Goal: Information Seeking & Learning: Understand process/instructions

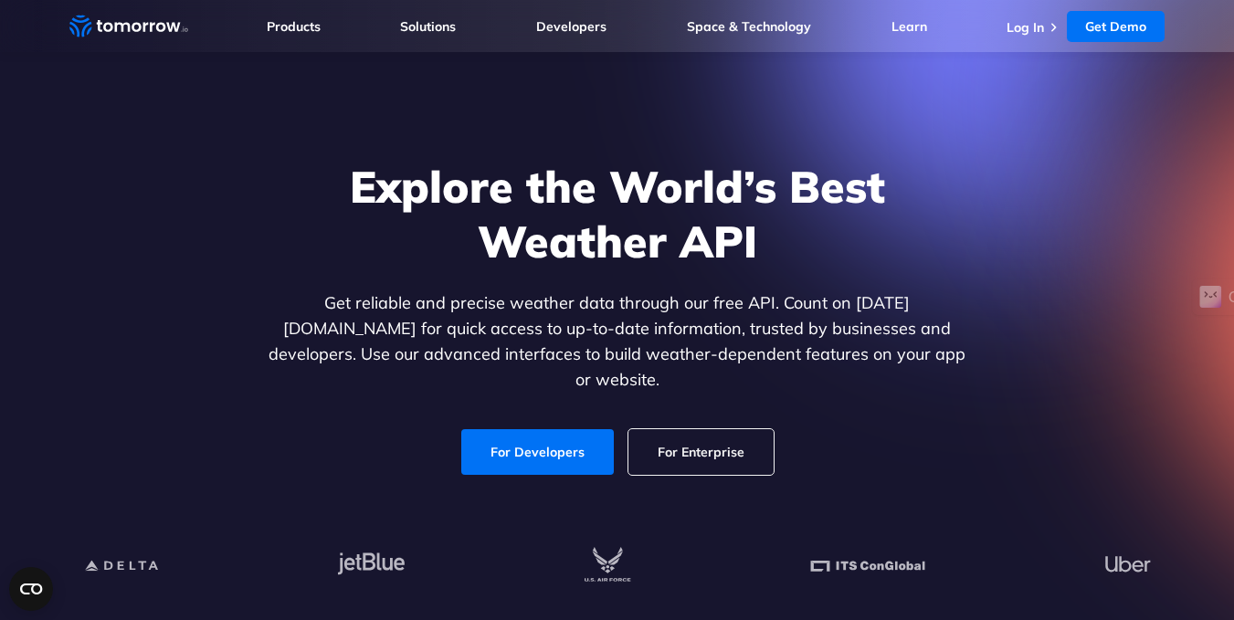
click at [195, 159] on div "Explore the World’s Best Weather API Get reliable and precise weather data thro…" at bounding box center [617, 317] width 1125 height 388
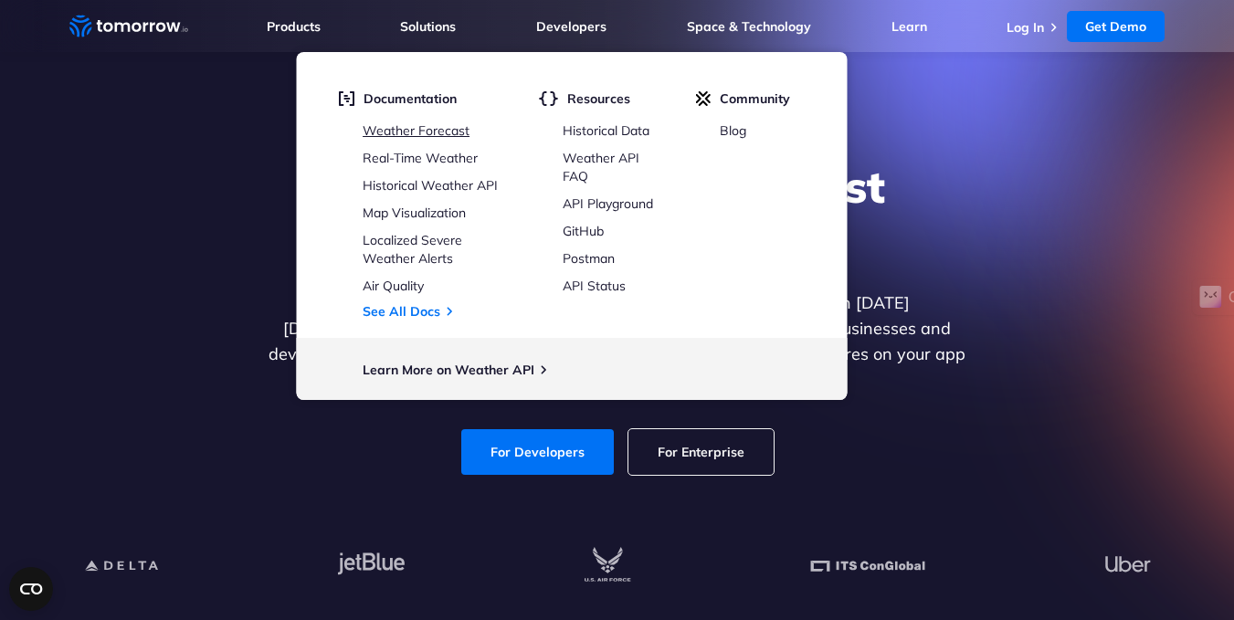
click at [415, 135] on link "Weather Forecast" at bounding box center [416, 130] width 107 height 16
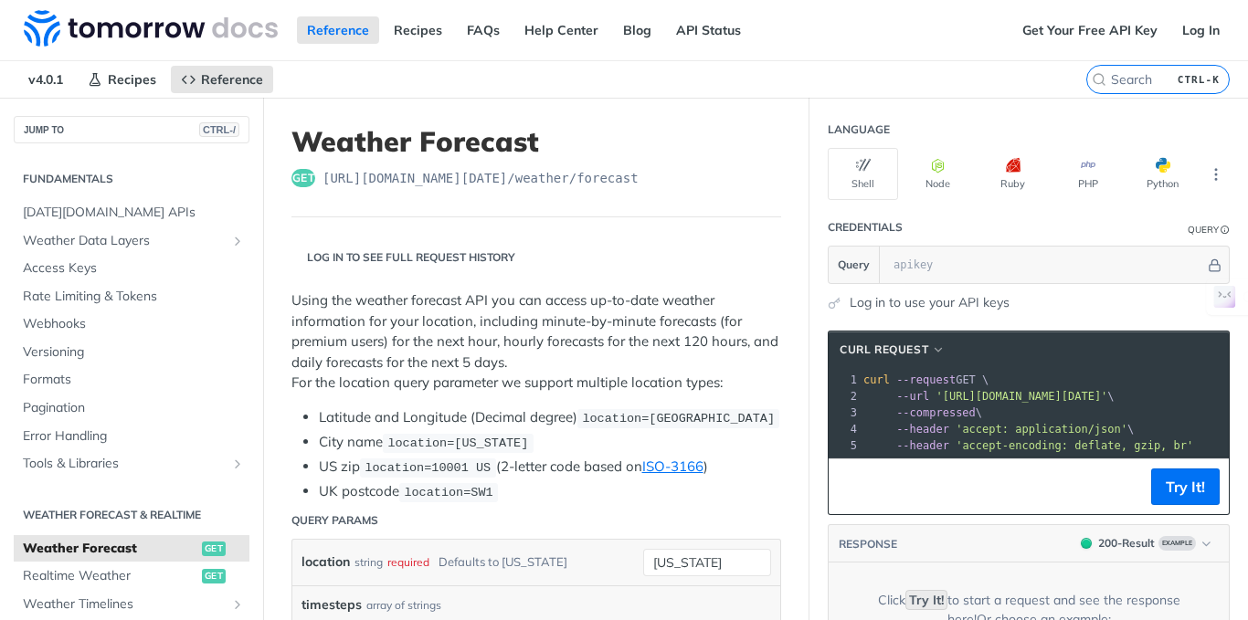
click at [978, 307] on link "Log in to use your API keys" at bounding box center [929, 302] width 160 height 19
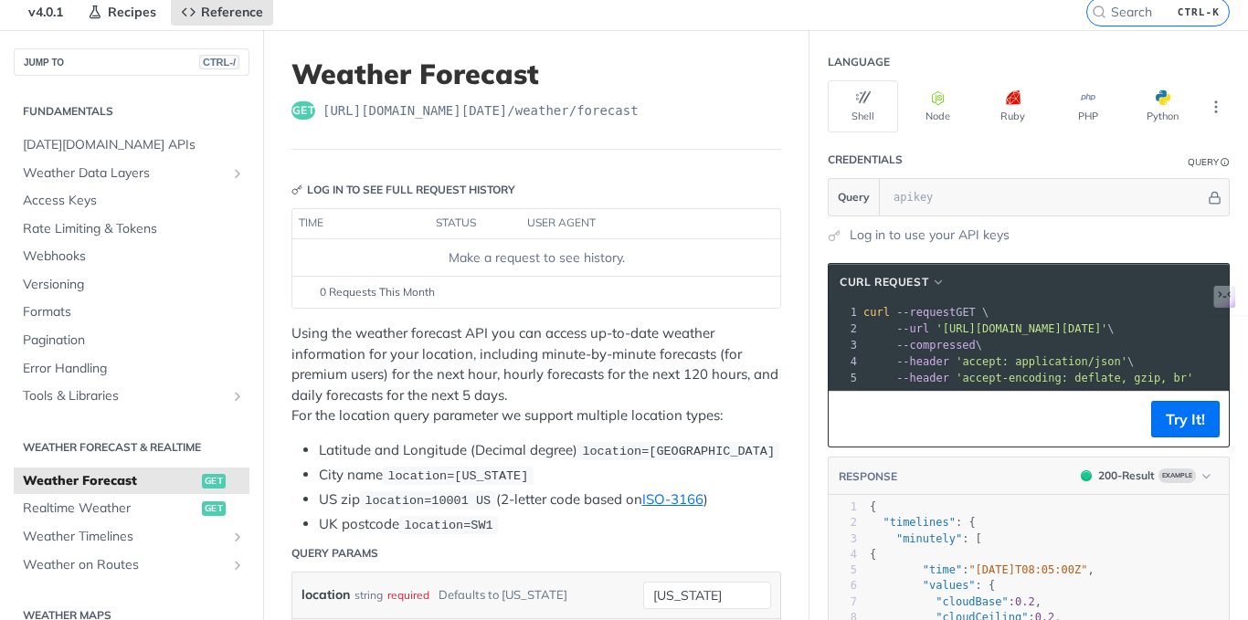
scroll to position [30, 0]
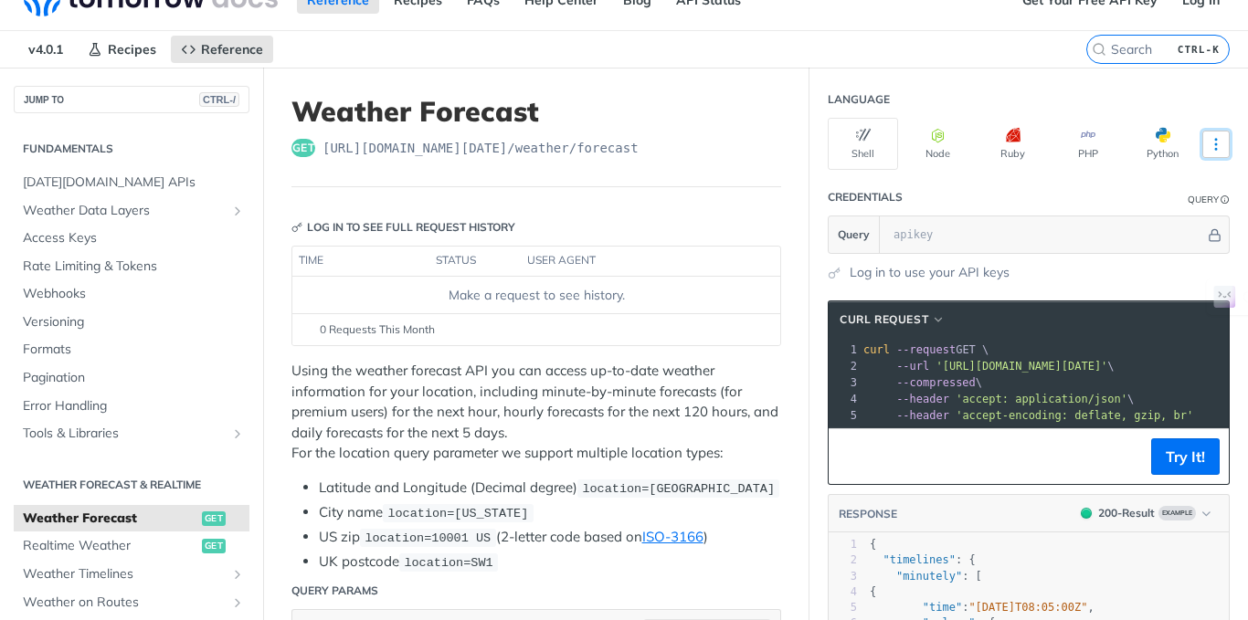
click at [1206, 133] on button "More Languages" at bounding box center [1215, 144] width 27 height 27
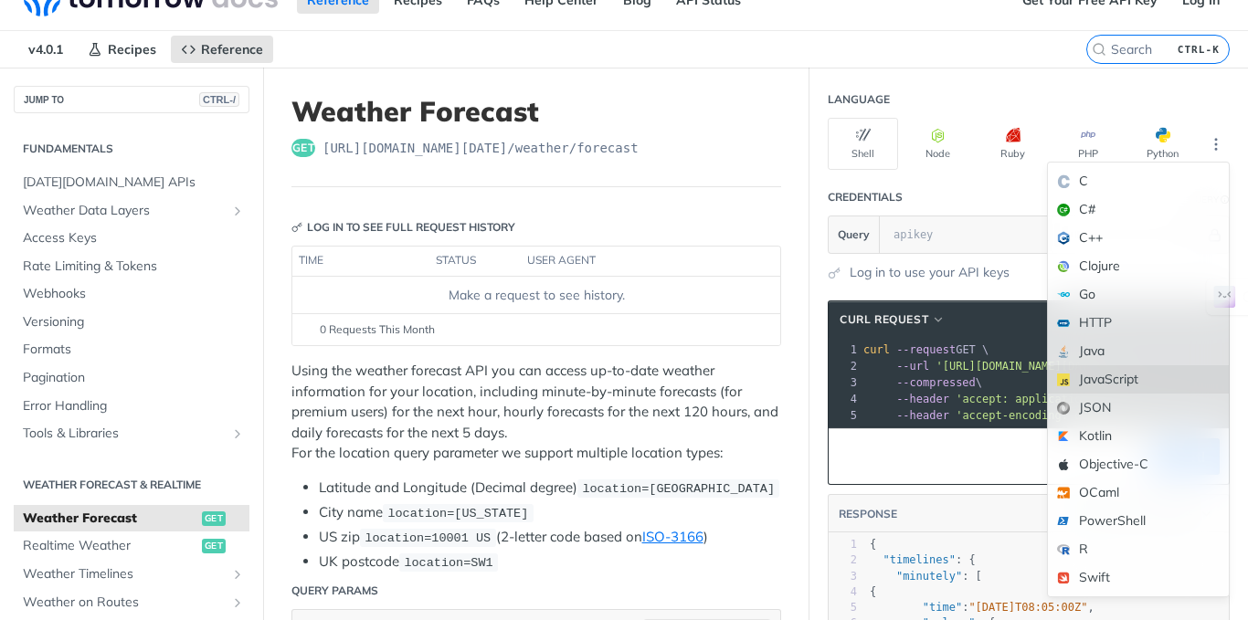
click at [1108, 385] on div "JavaScript" at bounding box center [1138, 379] width 181 height 28
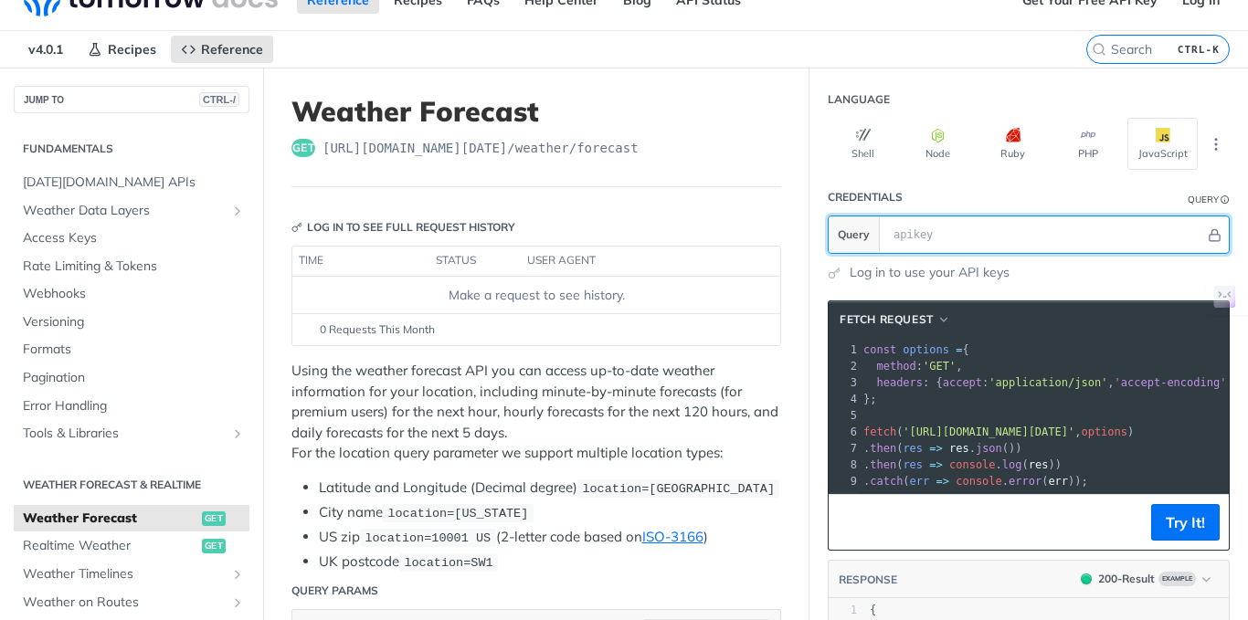
click at [1062, 227] on input "text" at bounding box center [1044, 234] width 321 height 37
click at [1078, 272] on div "Log in to use your API keys" at bounding box center [1029, 272] width 402 height 19
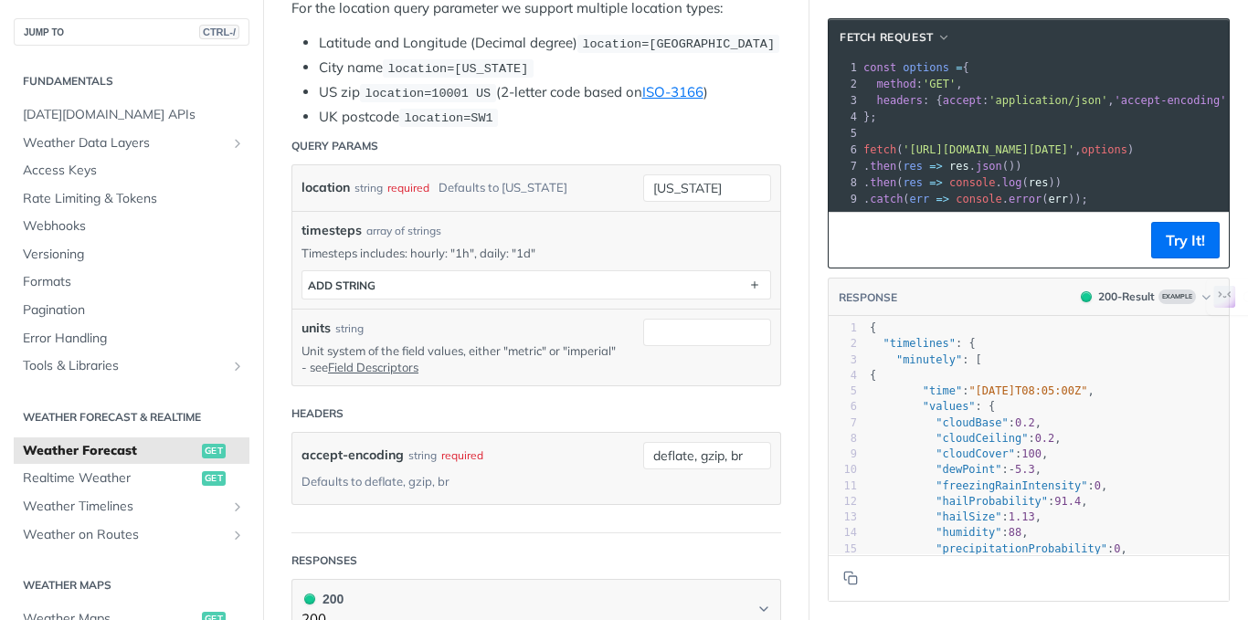
scroll to position [0, 0]
type textarea ""minutely": ["
drag, startPoint x: 879, startPoint y: 370, endPoint x: 1050, endPoint y: 368, distance: 171.7
click at [1050, 368] on pre ""minutely" : [" at bounding box center [1047, 361] width 363 height 16
click at [913, 352] on pre ""timelines" : {" at bounding box center [1047, 344] width 363 height 16
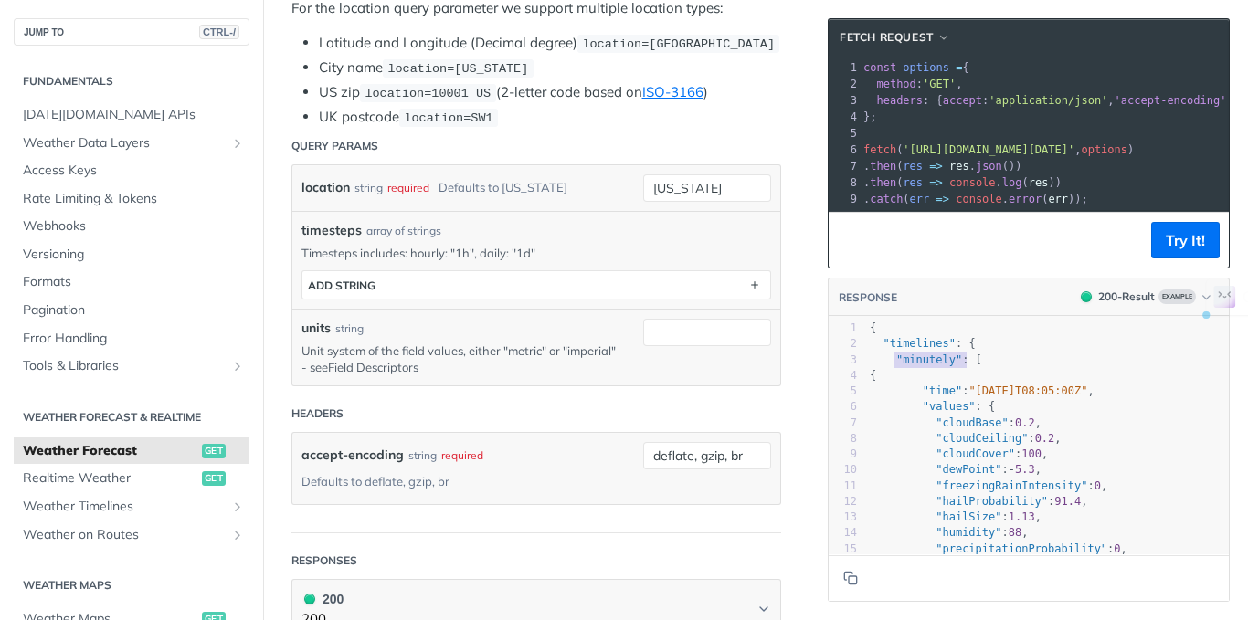
type textarea ""minutely": ["
drag, startPoint x: 880, startPoint y: 368, endPoint x: 960, endPoint y: 376, distance: 80.8
click at [960, 368] on pre ""minutely" : [" at bounding box center [1047, 361] width 363 height 16
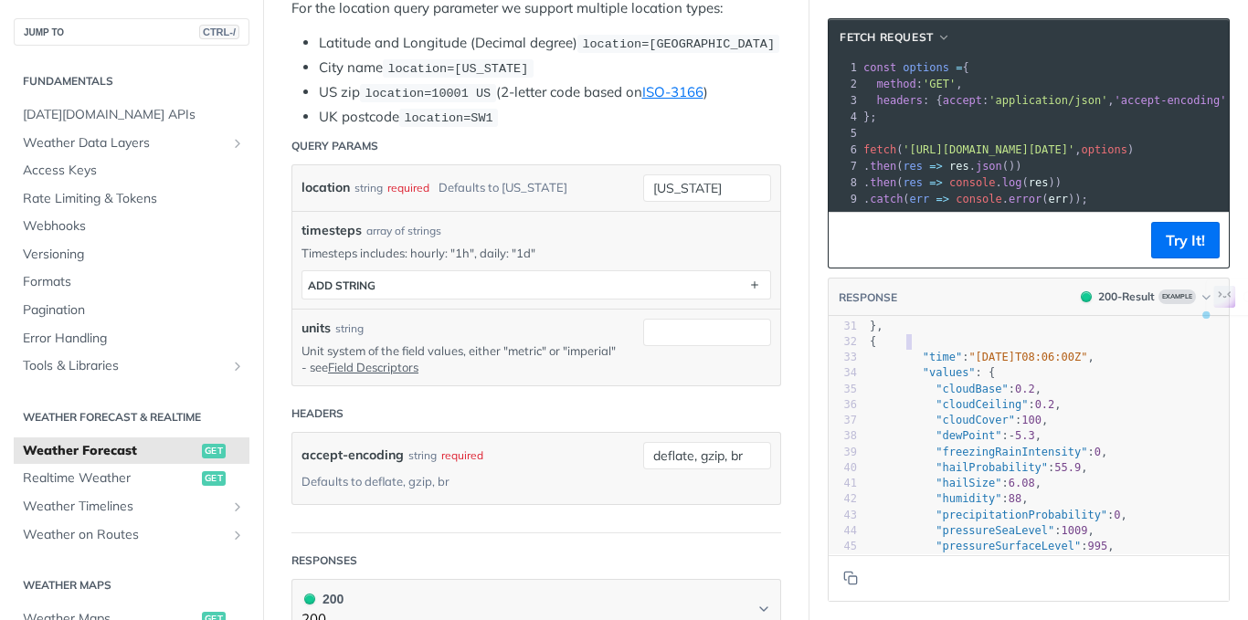
type textarea "{ "time": "[DATE]T08:06:00Z", "values":"
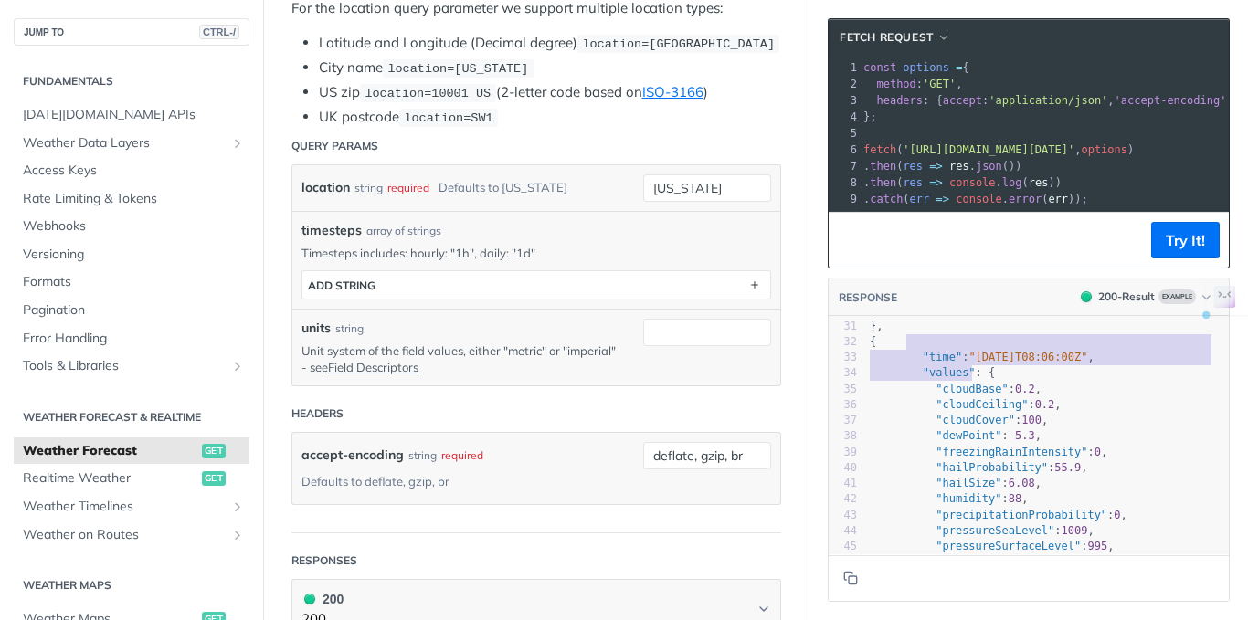
drag, startPoint x: 891, startPoint y: 355, endPoint x: 956, endPoint y: 389, distance: 73.9
click at [956, 389] on div "1 { 2 "timelines" : { 3 "minutely" : [ 4 { 5 "time" : "[DATE]T08:05:00Z" , 6 "v…" at bounding box center [1047, 271] width 363 height 851
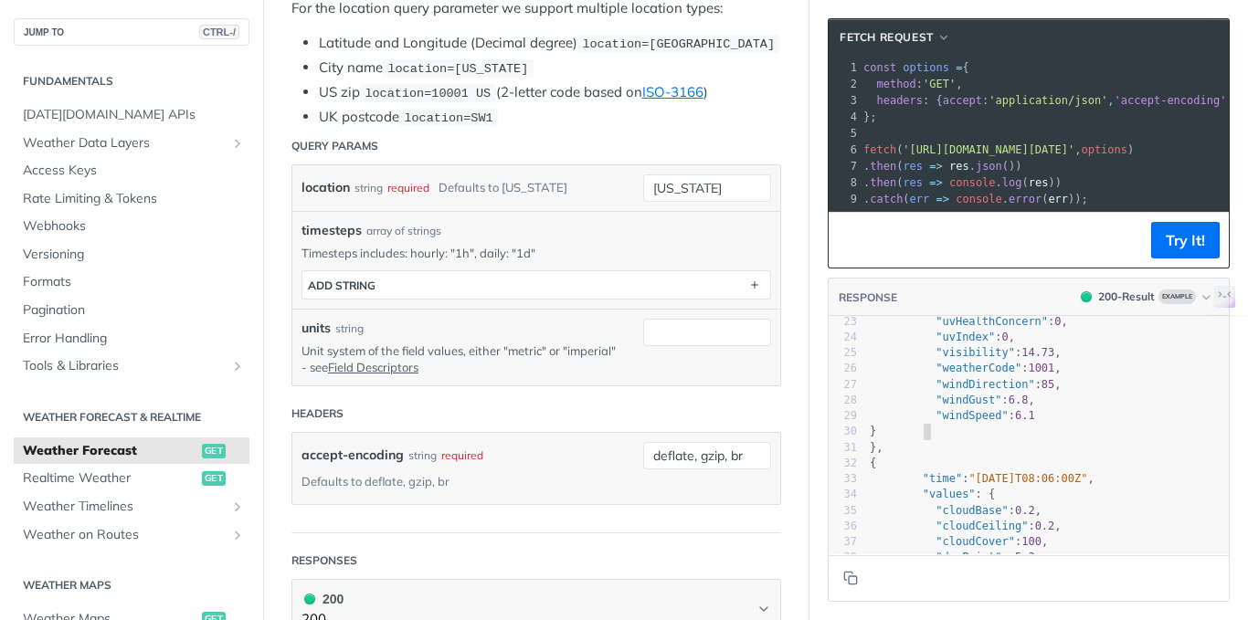
type textarea "}"
click at [912, 439] on pre "}" at bounding box center [1047, 432] width 363 height 16
type textarea "}"
click at [913, 439] on pre "}" at bounding box center [1047, 432] width 363 height 16
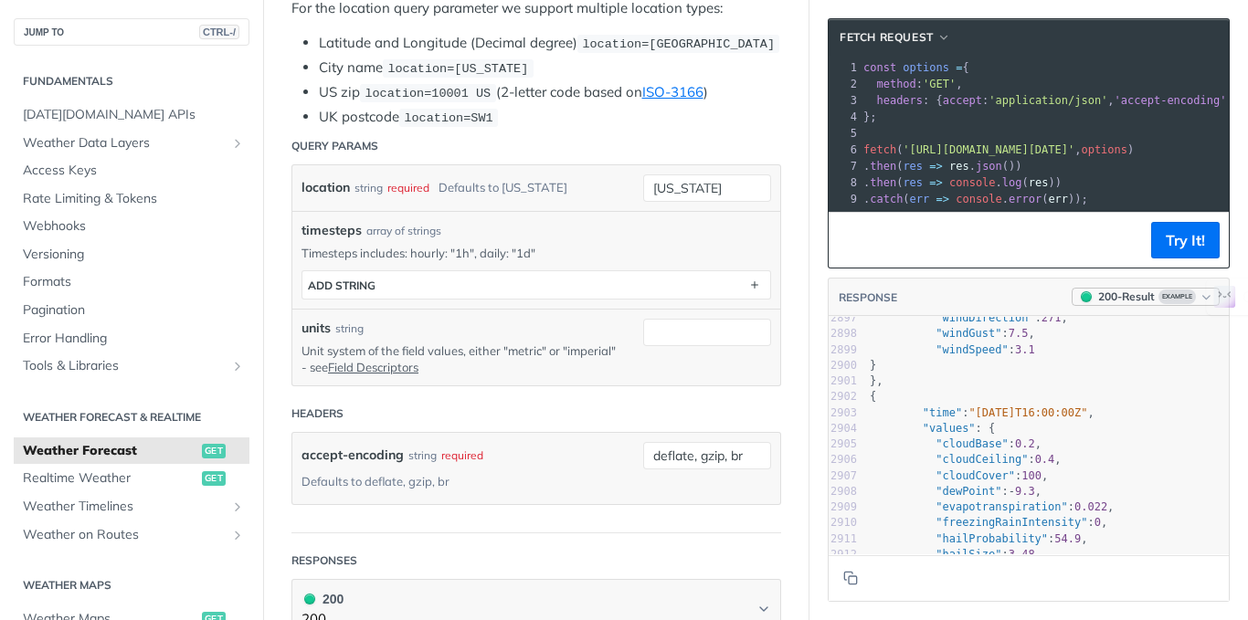
click at [1199, 304] on icon "button" at bounding box center [1206, 297] width 14 height 14
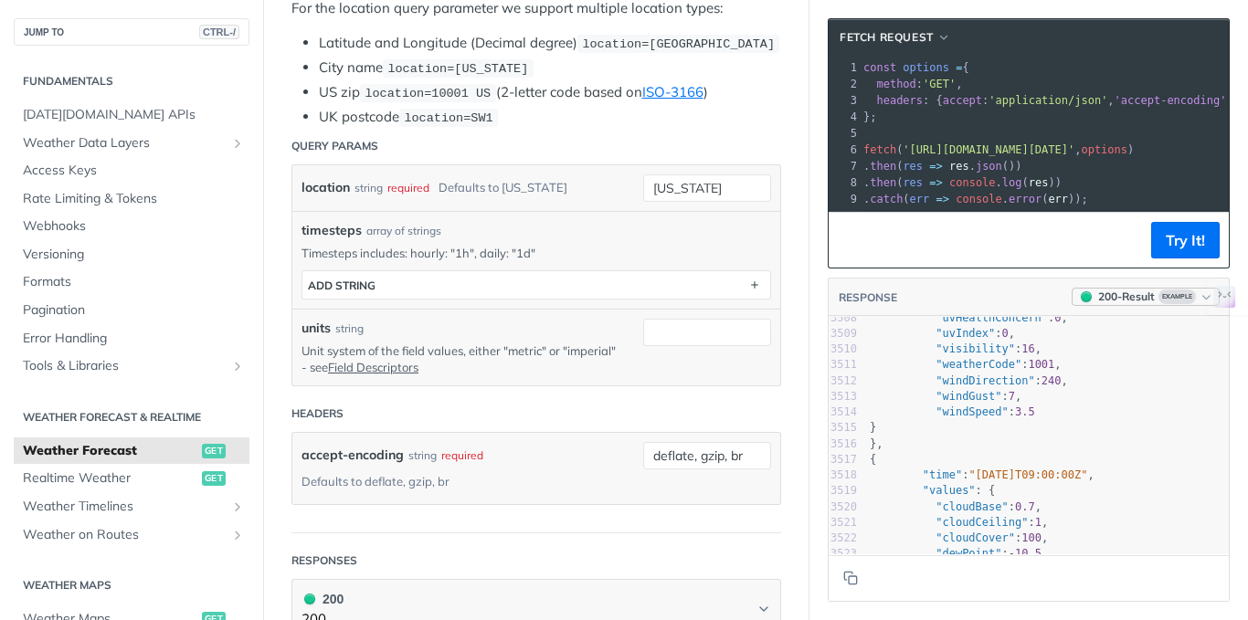
click at [1177, 301] on button "200 - Result Example" at bounding box center [1145, 297] width 148 height 18
click at [1062, 406] on div "400 - Result" at bounding box center [1073, 412] width 62 height 18
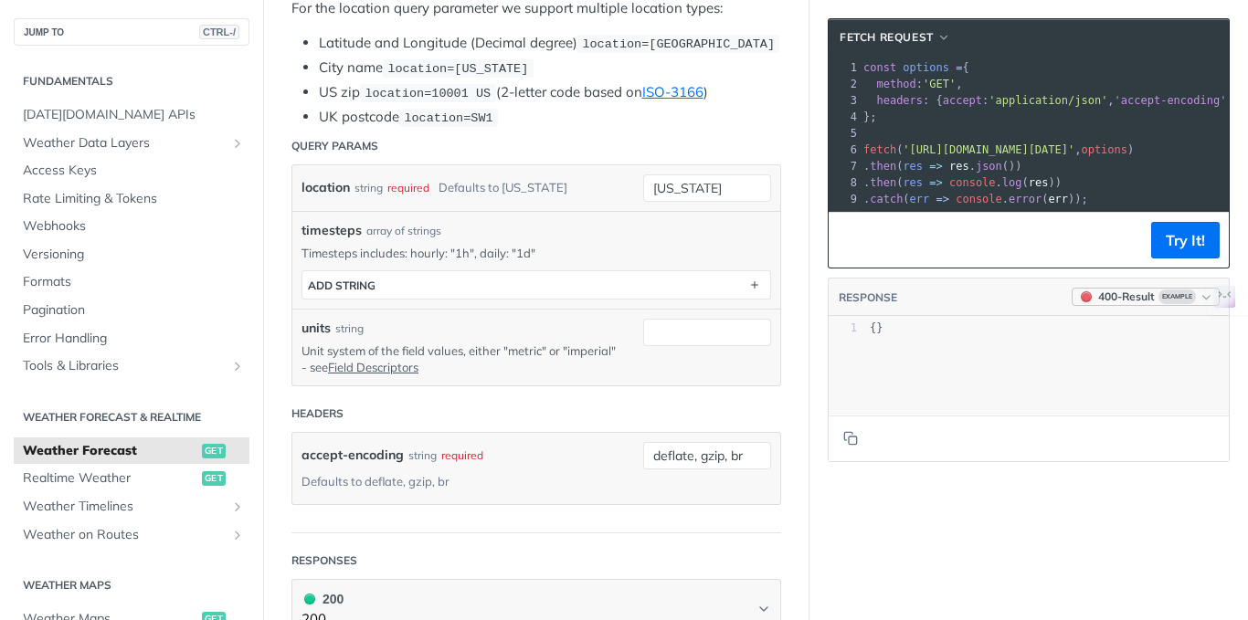
click at [1141, 305] on div "400 - Result" at bounding box center [1126, 297] width 57 height 16
click at [1070, 368] on div "200 - Result" at bounding box center [1117, 380] width 199 height 32
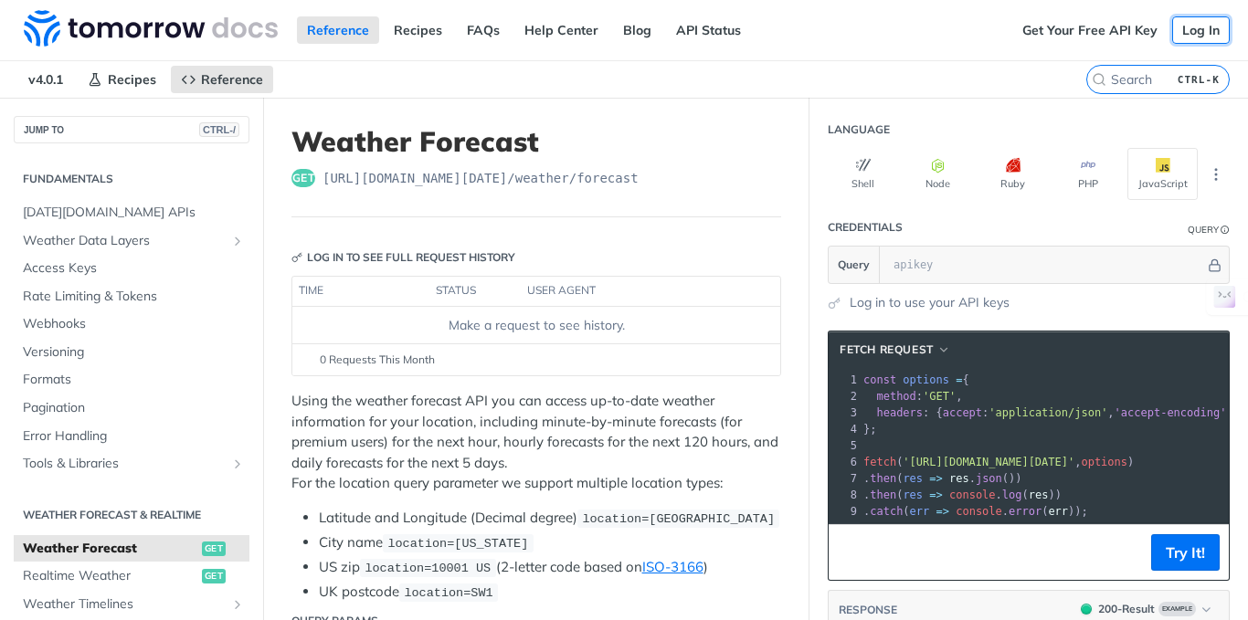
click at [1200, 28] on link "Log In" at bounding box center [1201, 29] width 58 height 27
